Goal: Task Accomplishment & Management: Use online tool/utility

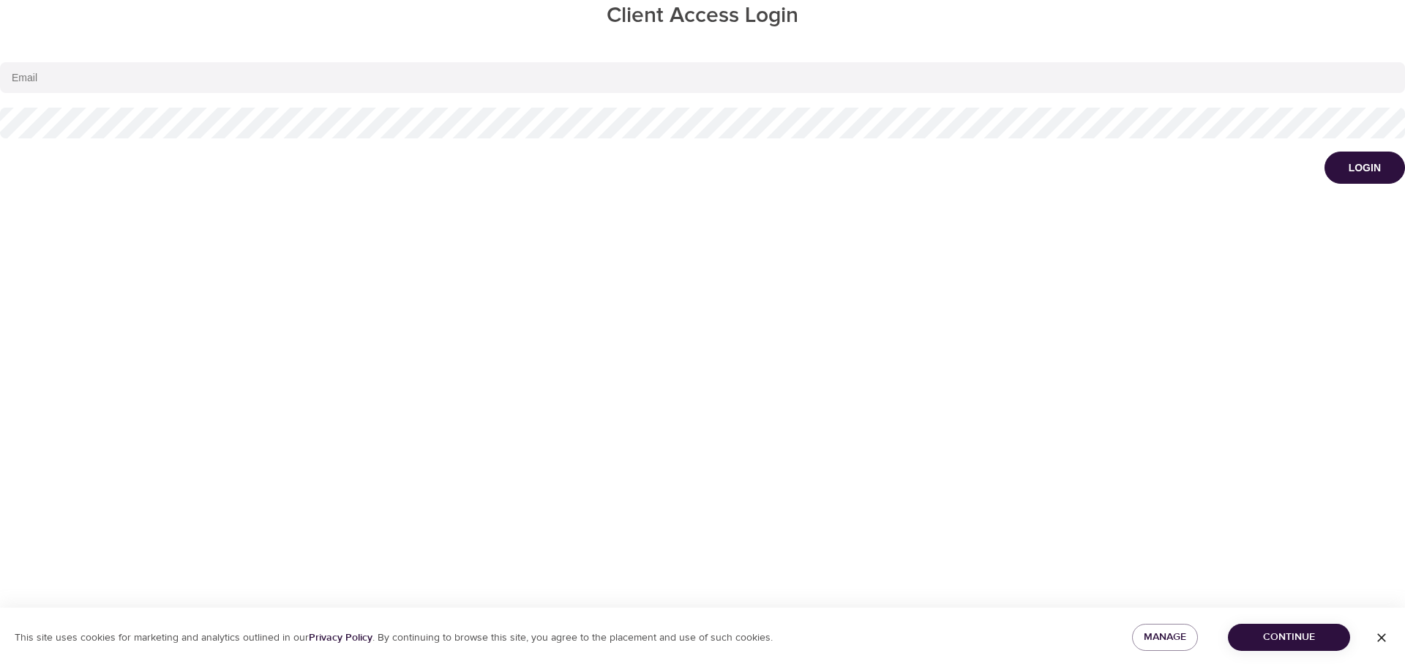
type input "[EMAIL_ADDRESS][DOMAIN_NAME]"
click at [1371, 166] on div "Login" at bounding box center [1365, 167] width 32 height 15
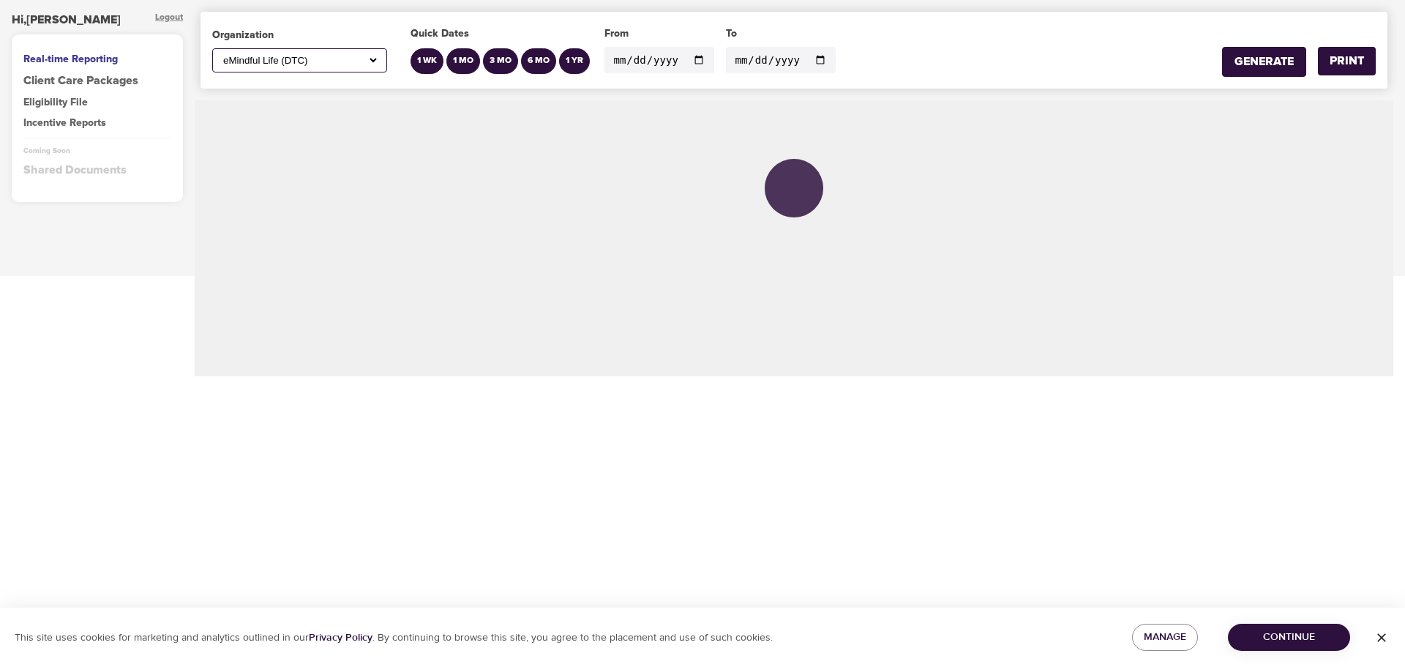
click at [375, 58] on select "All ABC Corp ADM AECOM Aetna AFCU [PERSON_NAME], Inc Alltrust Employees Alltrus…" at bounding box center [299, 60] width 159 height 12
select select "597"
click at [220, 54] on select "All ABC Corp ADM AECOM Aetna AFCU [PERSON_NAME], Inc Alltrust Employees Alltrus…" at bounding box center [299, 60] width 159 height 12
click at [692, 49] on input "[DATE]" at bounding box center [659, 60] width 110 height 26
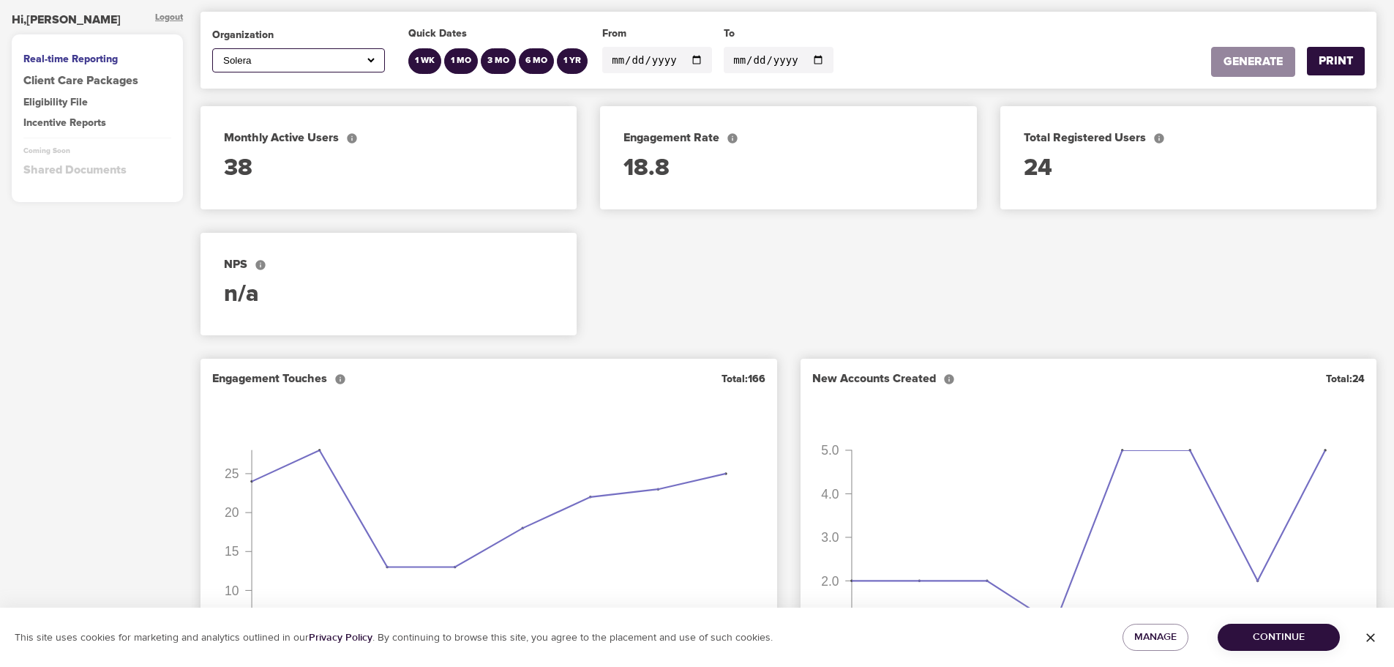
click at [691, 58] on input "[DATE]" at bounding box center [657, 60] width 110 height 26
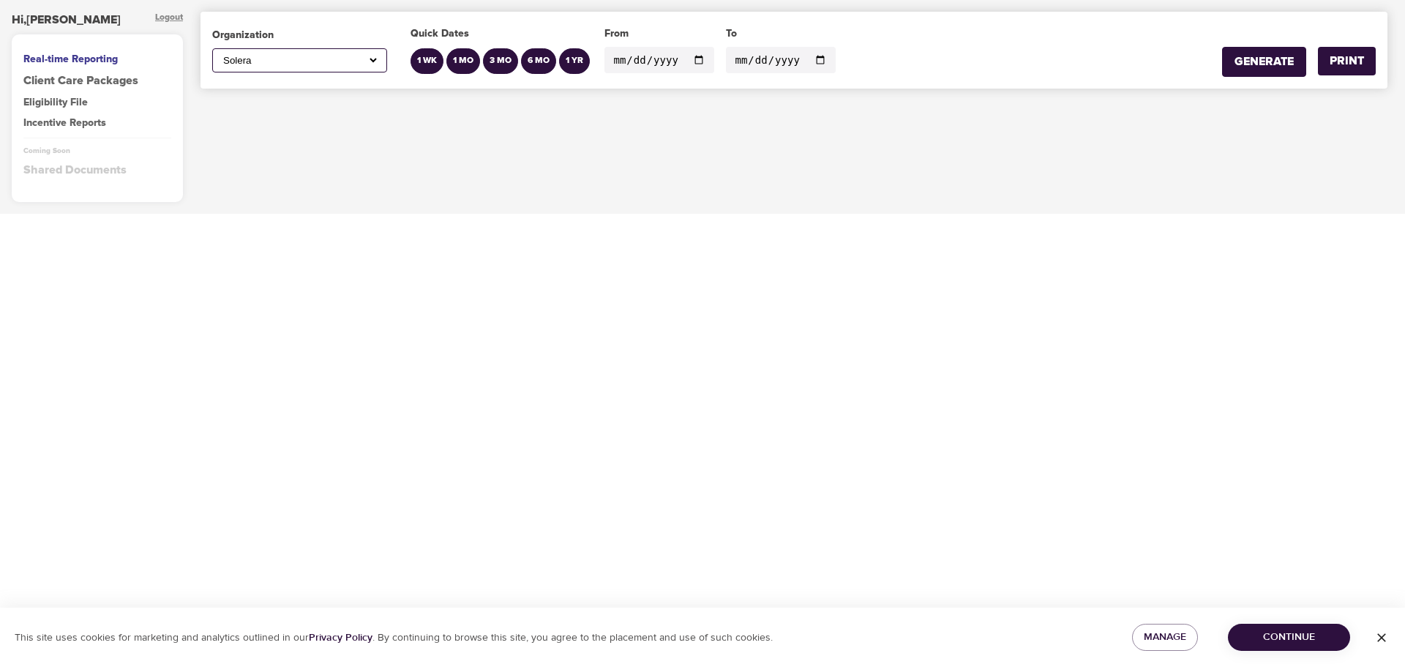
type input "[DATE]"
click at [811, 57] on input "[DATE]" at bounding box center [781, 60] width 110 height 26
type input "[DATE]"
click at [1270, 61] on div "GENERATE" at bounding box center [1263, 61] width 59 height 17
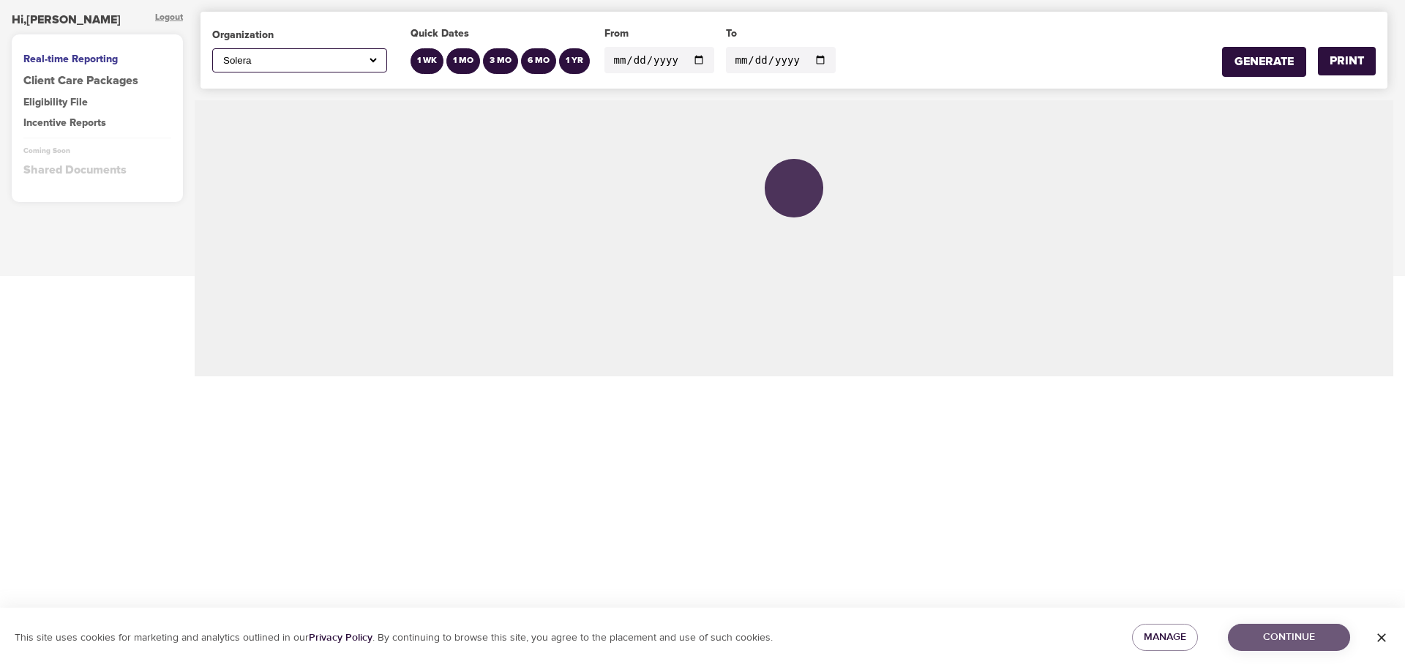
click at [1297, 639] on span "Continue" at bounding box center [1289, 637] width 99 height 18
